Goal: Information Seeking & Learning: Learn about a topic

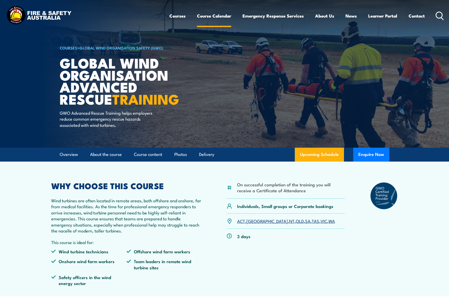
click at [212, 17] on link "Course Calendar" at bounding box center [214, 16] width 34 height 14
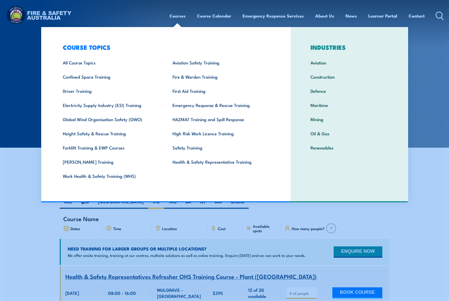
click at [175, 16] on link "Courses" at bounding box center [177, 16] width 16 height 14
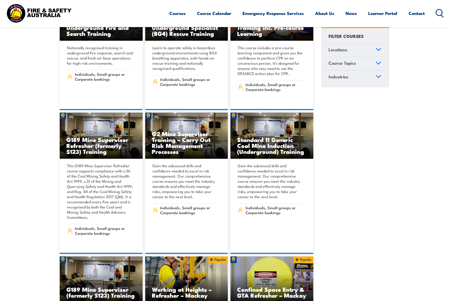
scroll to position [103, 0]
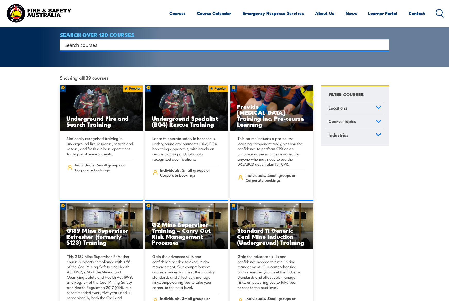
click at [381, 119] on icon at bounding box center [379, 121] width 6 height 4
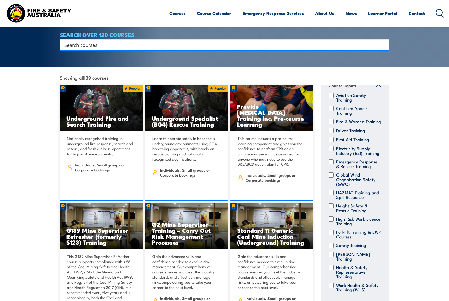
scroll to position [0, 0]
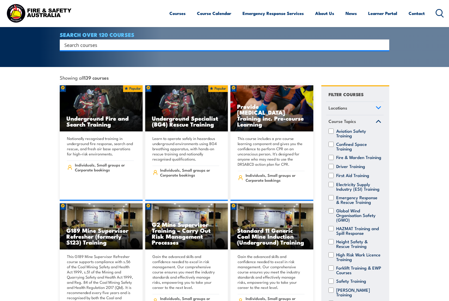
click at [189, 41] on input "Search input" at bounding box center [221, 45] width 314 height 8
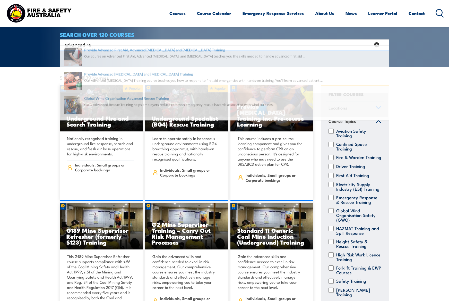
type input "advanced re"
click at [135, 99] on span at bounding box center [224, 109] width 326 height 24
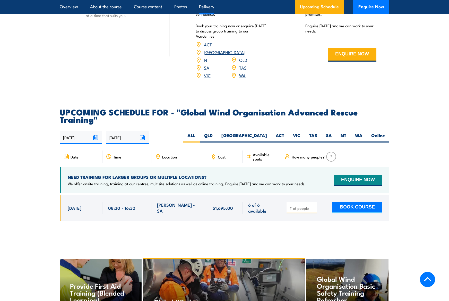
scroll to position [875, 0]
